Goal: Information Seeking & Learning: Learn about a topic

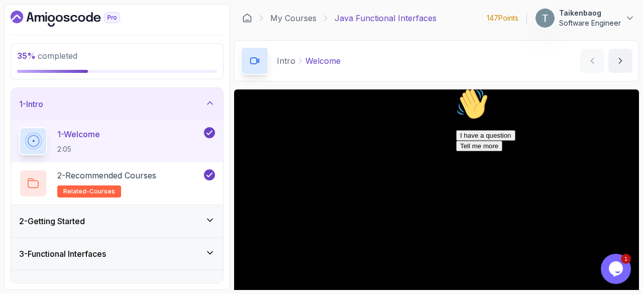
click at [456, 88] on icon "Chat attention grabber" at bounding box center [456, 88] width 0 height 0
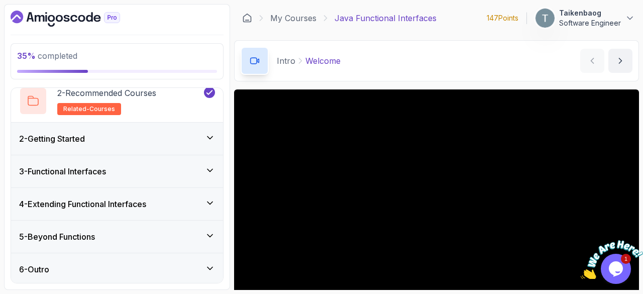
scroll to position [82, 0]
click at [171, 166] on div "3 - Functional Interfaces" at bounding box center [117, 171] width 196 height 12
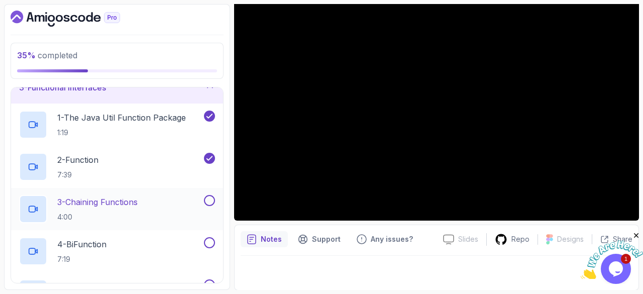
scroll to position [88, 0]
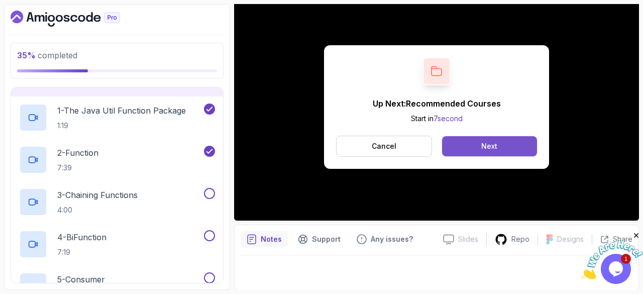
click at [507, 144] on button "Next" at bounding box center [489, 146] width 95 height 20
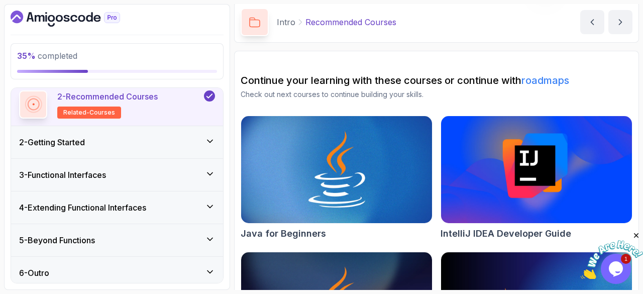
scroll to position [82, 0]
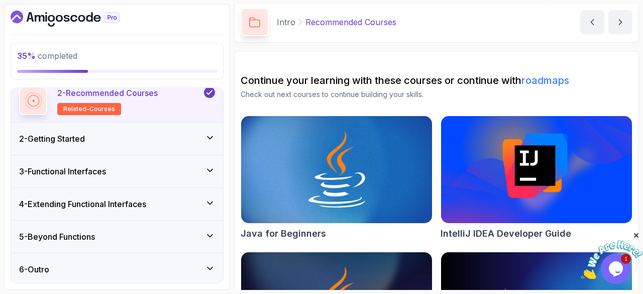
click at [205, 133] on icon at bounding box center [210, 138] width 10 height 10
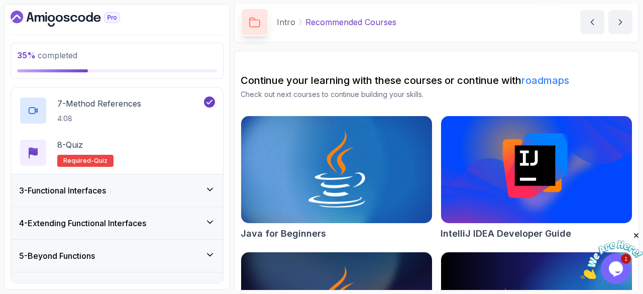
scroll to position [317, 0]
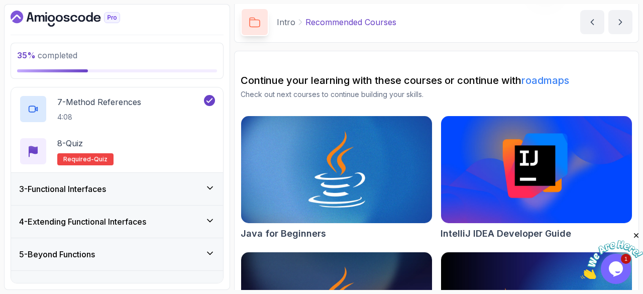
click at [199, 190] on div "3 - Functional Interfaces" at bounding box center [117, 189] width 196 height 12
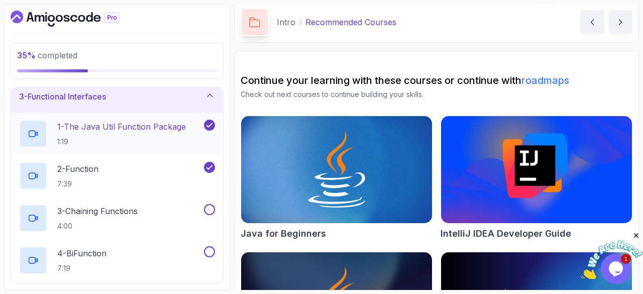
scroll to position [73, 0]
click at [177, 210] on div "3 - Chaining Functions 4:00" at bounding box center [110, 217] width 183 height 28
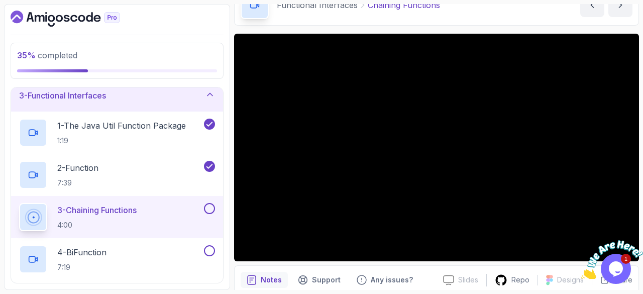
scroll to position [62, 0]
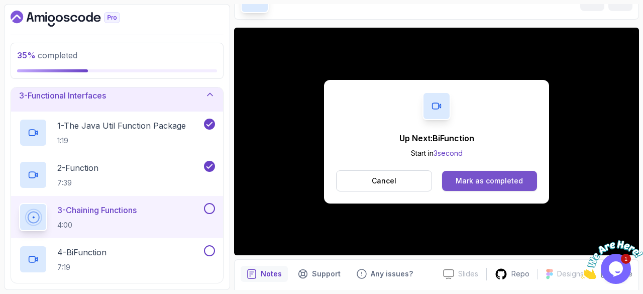
click at [493, 177] on div "Mark as completed" at bounding box center [489, 181] width 67 height 10
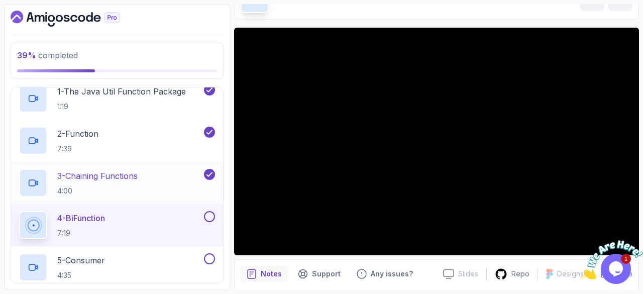
scroll to position [126, 0]
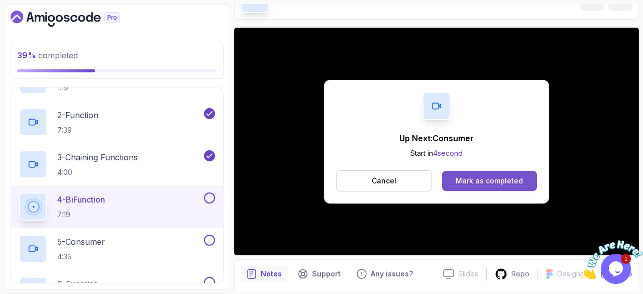
click at [500, 178] on div "Mark as completed" at bounding box center [489, 181] width 67 height 10
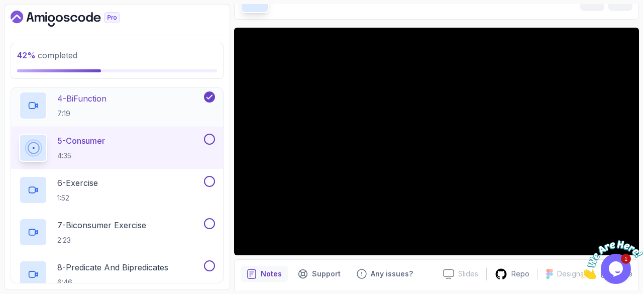
scroll to position [228, 0]
